Goal: Task Accomplishment & Management: Manage account settings

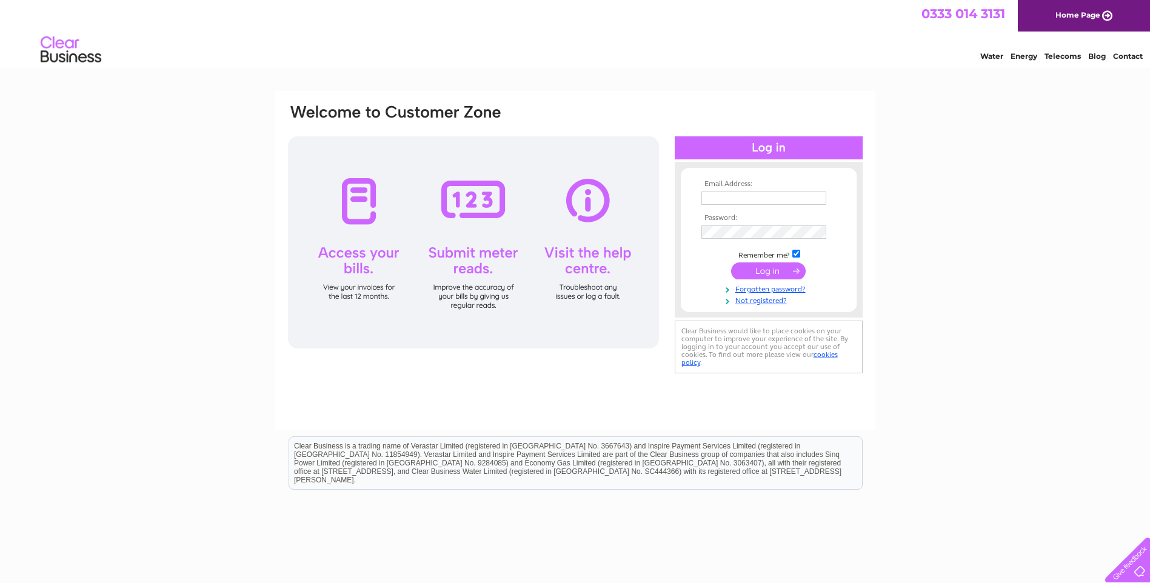
click at [719, 201] on input "text" at bounding box center [763, 198] width 125 height 13
type input "[PERSON_NAME][EMAIL_ADDRESS][PERSON_NAME][DOMAIN_NAME]"
click at [731, 264] on input "submit" at bounding box center [768, 272] width 75 height 17
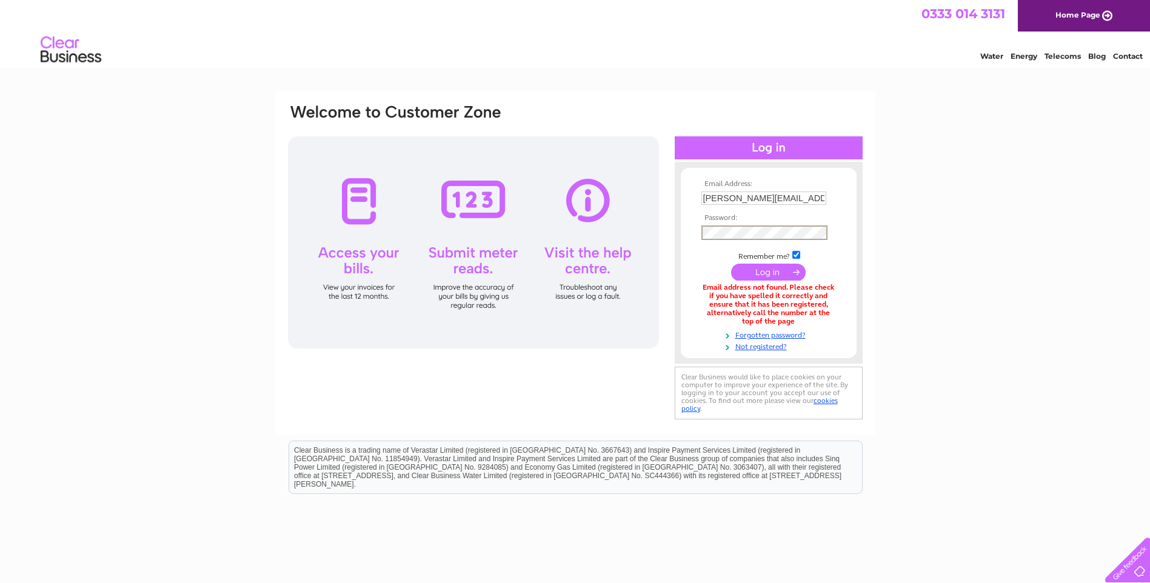
click at [731, 264] on input "submit" at bounding box center [768, 272] width 75 height 17
drag, startPoint x: 816, startPoint y: 201, endPoint x: 636, endPoint y: 203, distance: 179.4
click at [636, 203] on div "Email Address: michelle.leahy@3sltd.co.uk Password:" at bounding box center [575, 262] width 577 height 319
type input "accounts@3sltd.co.uk"
click at [731, 264] on input "submit" at bounding box center [768, 272] width 75 height 17
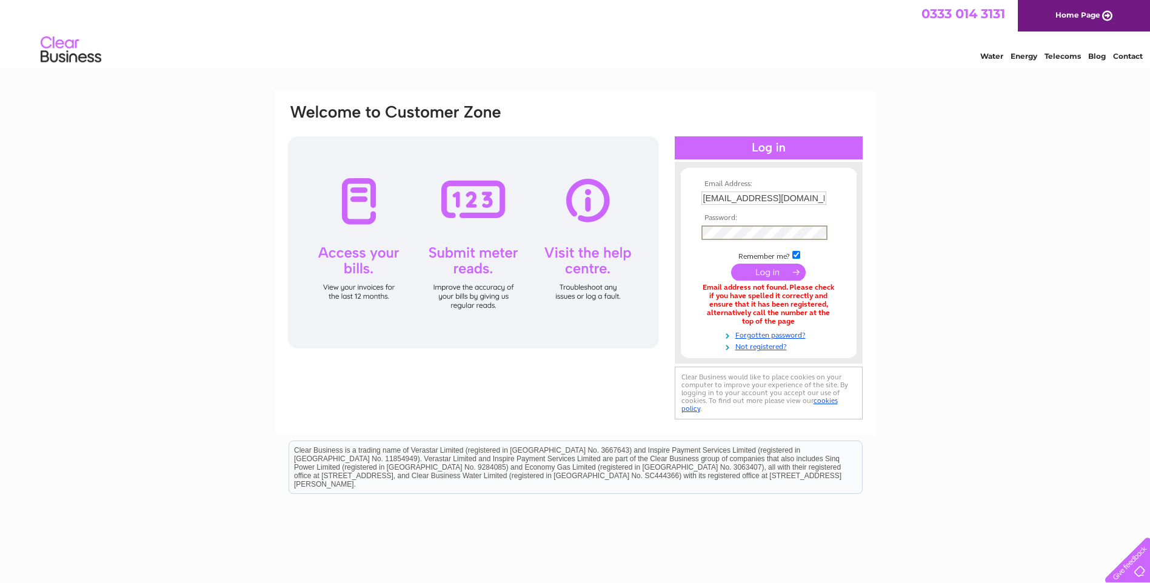
click at [785, 277] on input "submit" at bounding box center [768, 272] width 75 height 17
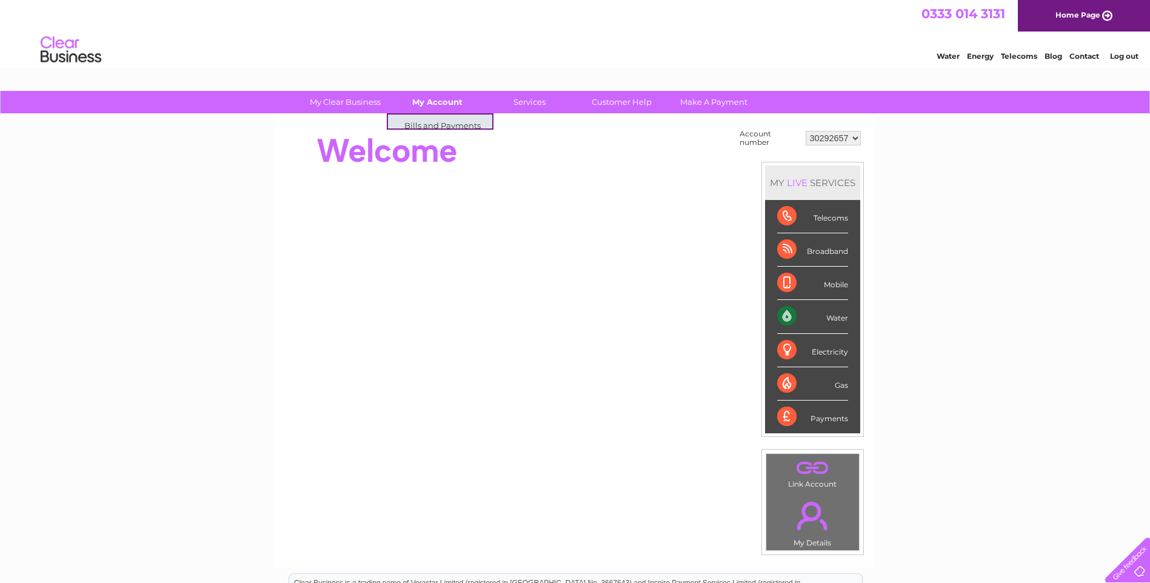
click at [430, 101] on link "My Account" at bounding box center [437, 102] width 100 height 22
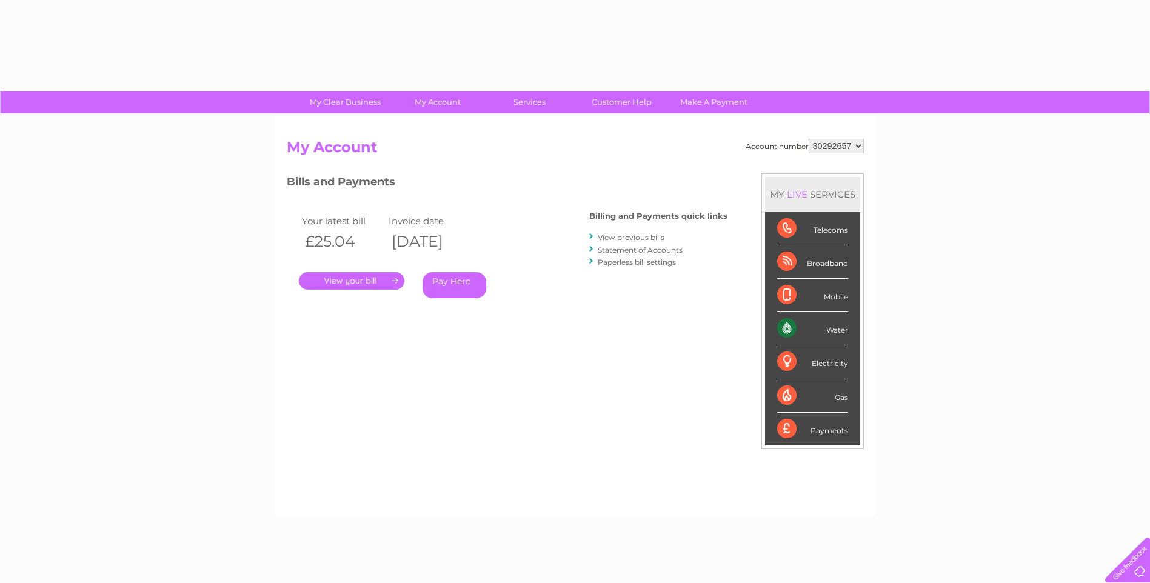
click at [440, 129] on div "Account number 30292657 My Account MY LIVE SERVICES Telecoms Broadband Mobile W…" at bounding box center [575, 315] width 600 height 401
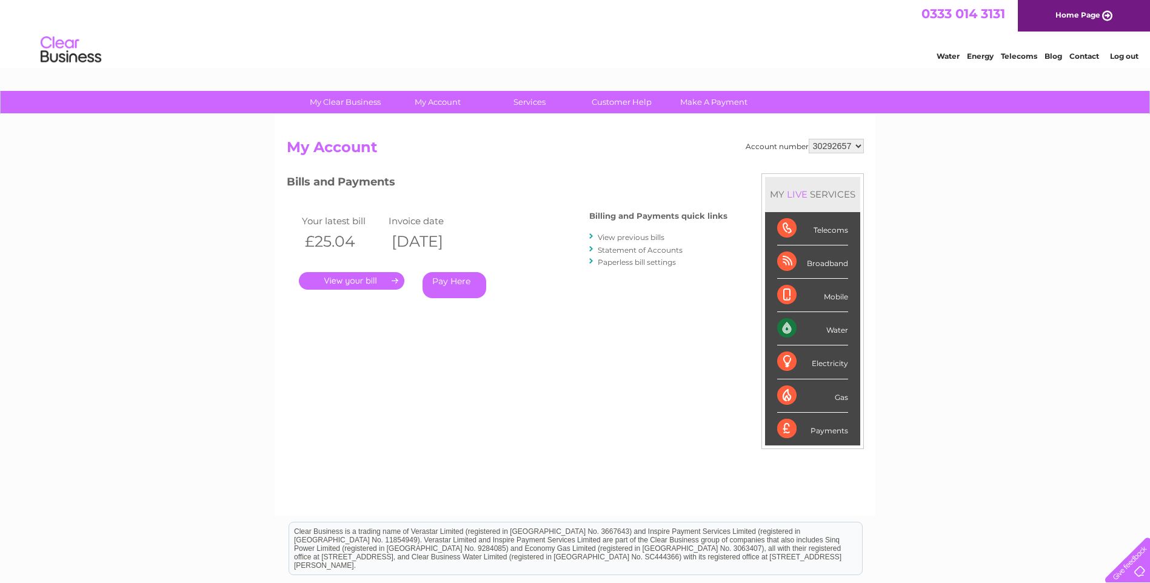
click at [367, 284] on link "." at bounding box center [351, 281] width 105 height 18
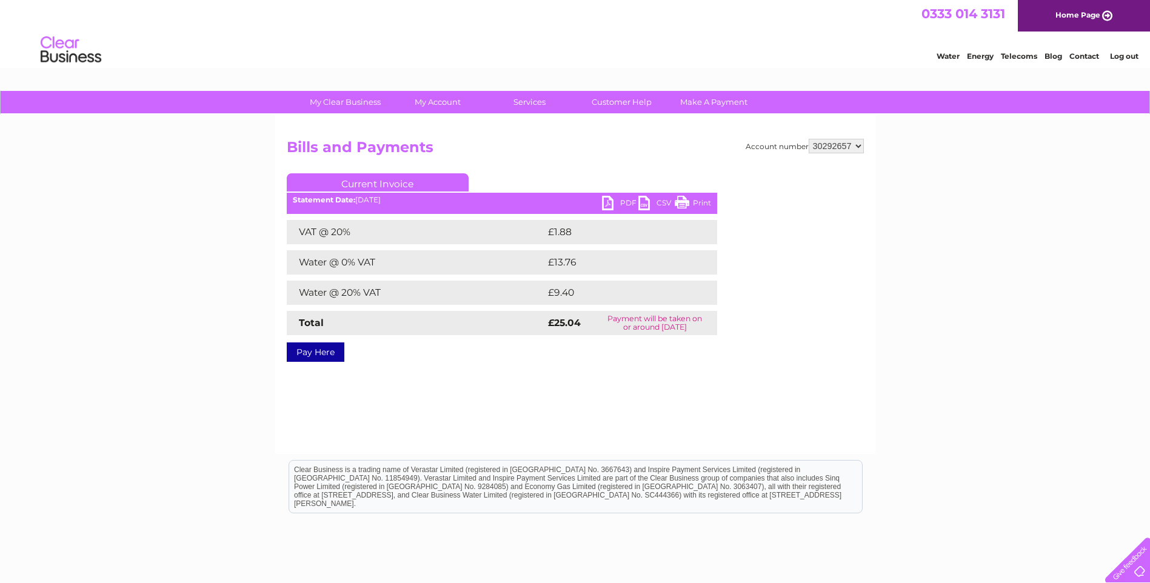
click at [624, 200] on link "PDF" at bounding box center [620, 205] width 36 height 18
click at [1125, 58] on link "Log out" at bounding box center [1124, 56] width 28 height 9
